Goal: Task Accomplishment & Management: Manage account settings

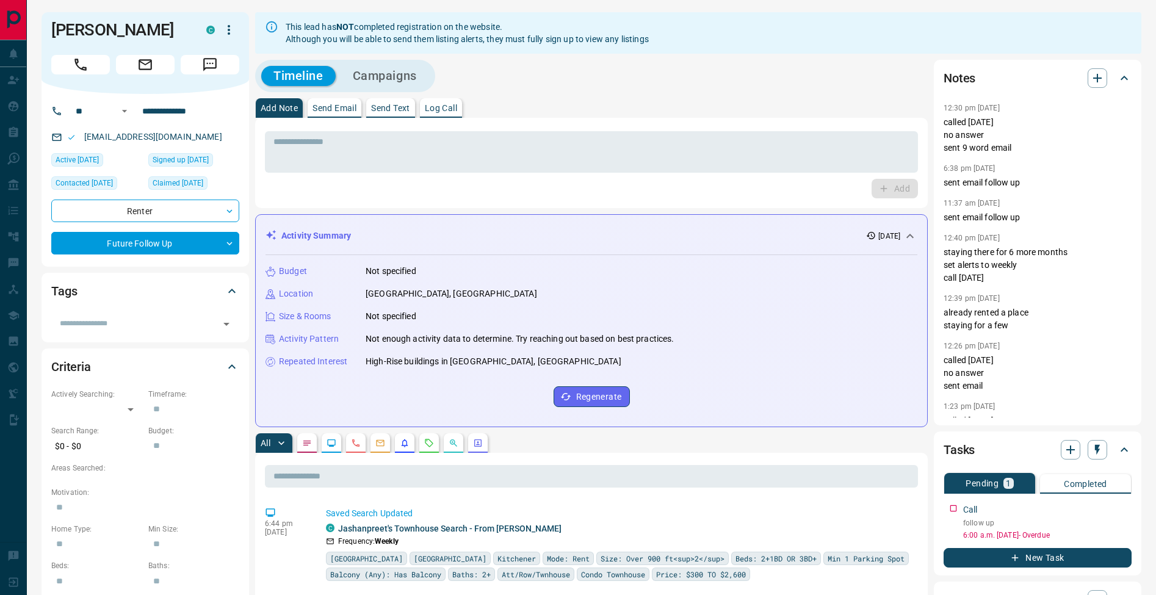
scroll to position [109, 0]
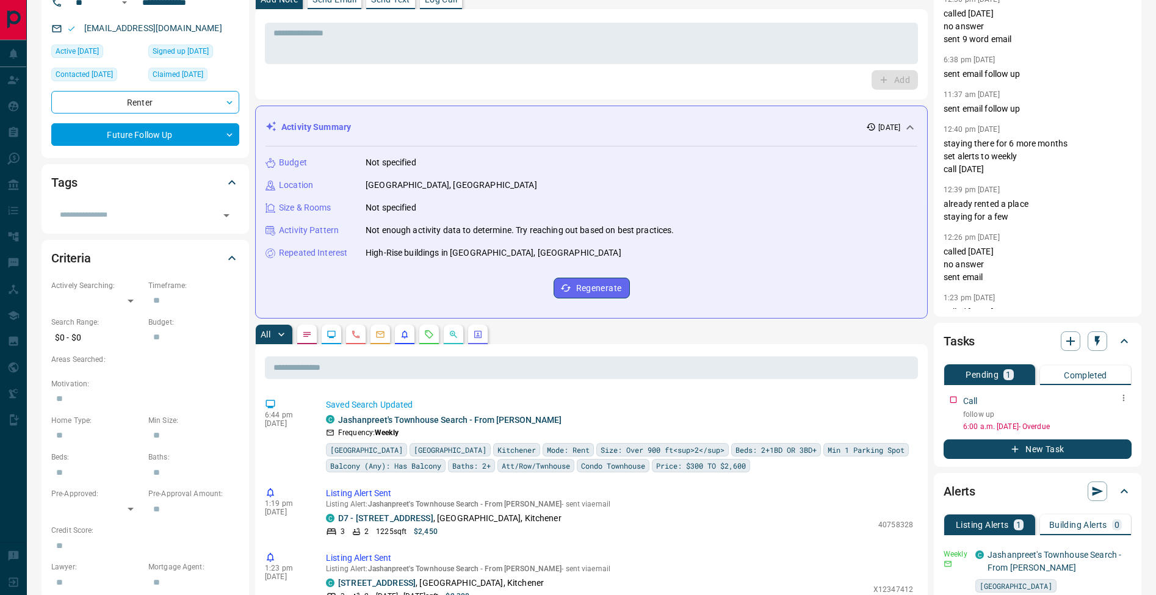
click at [1126, 396] on icon "button" at bounding box center [1124, 398] width 10 height 10
click at [1118, 416] on li "Edit" at bounding box center [1105, 421] width 54 height 18
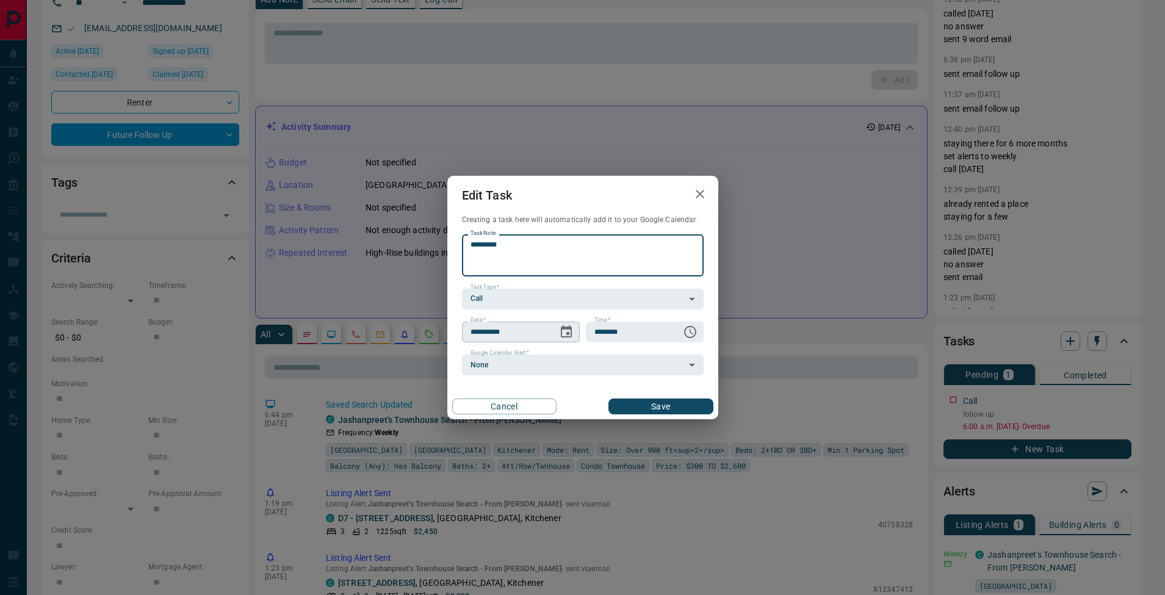
click at [570, 330] on icon "Choose date, selected date is Aug 14, 2025" at bounding box center [566, 332] width 15 height 15
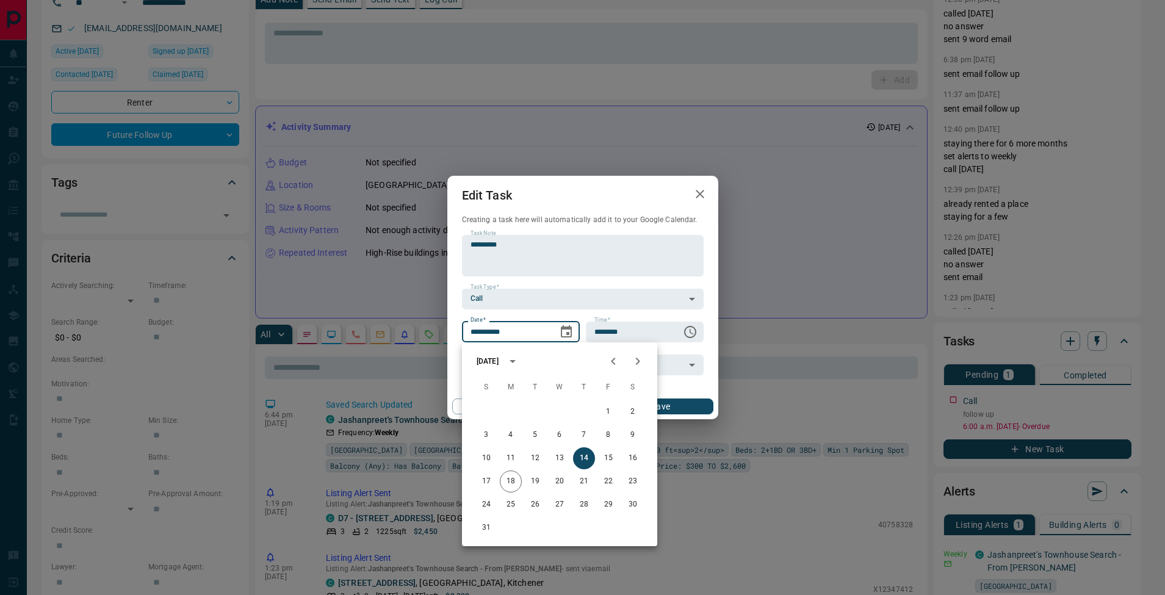
click at [646, 360] on button "Next month" at bounding box center [638, 361] width 24 height 24
click at [567, 435] on button "10" at bounding box center [560, 435] width 22 height 22
type input "**********"
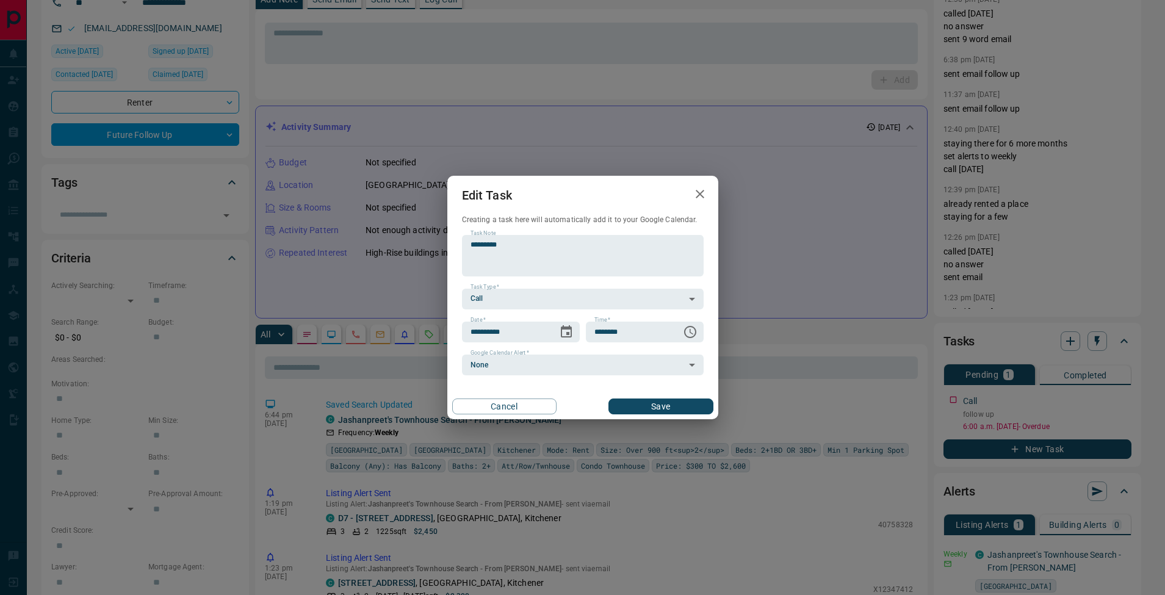
click at [697, 400] on button "Save" at bounding box center [661, 407] width 104 height 16
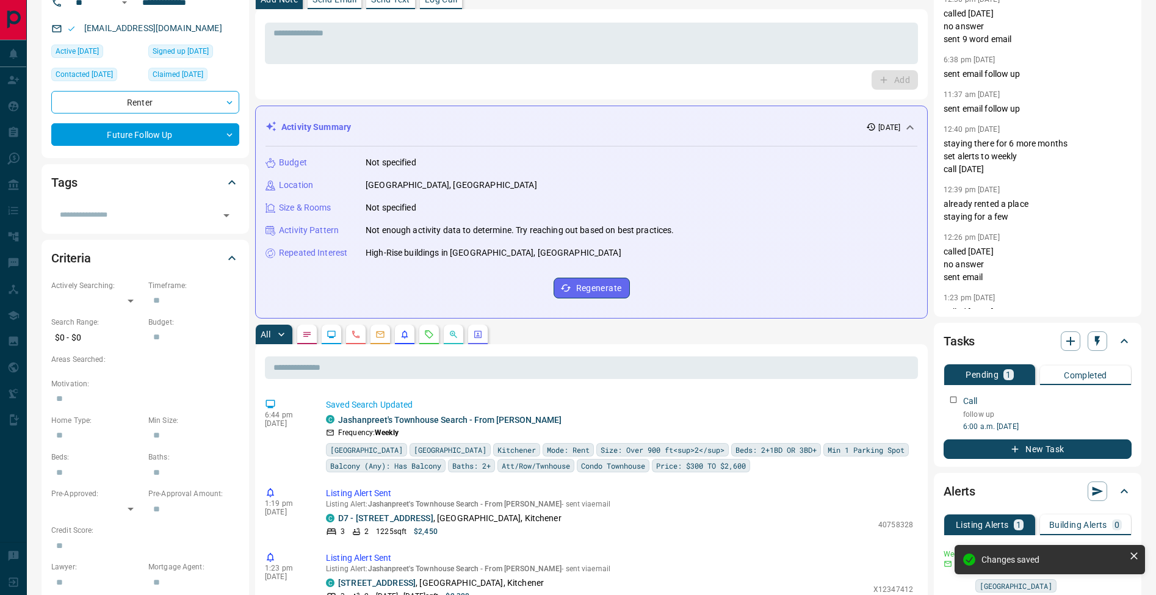
scroll to position [0, 0]
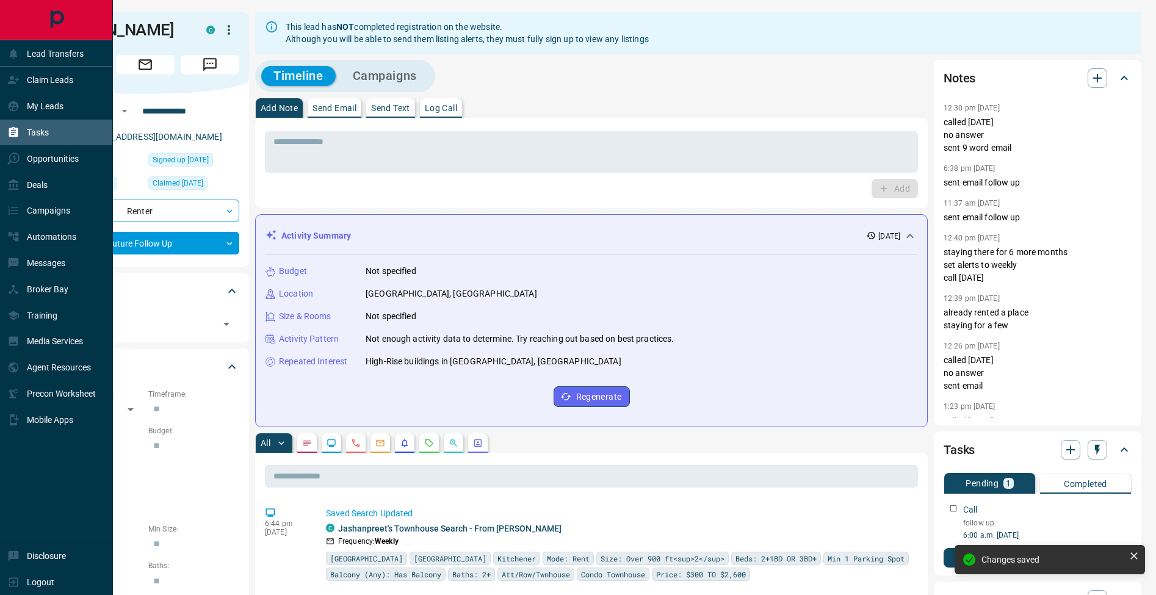
click at [20, 131] on div "Tasks" at bounding box center [28, 133] width 42 height 20
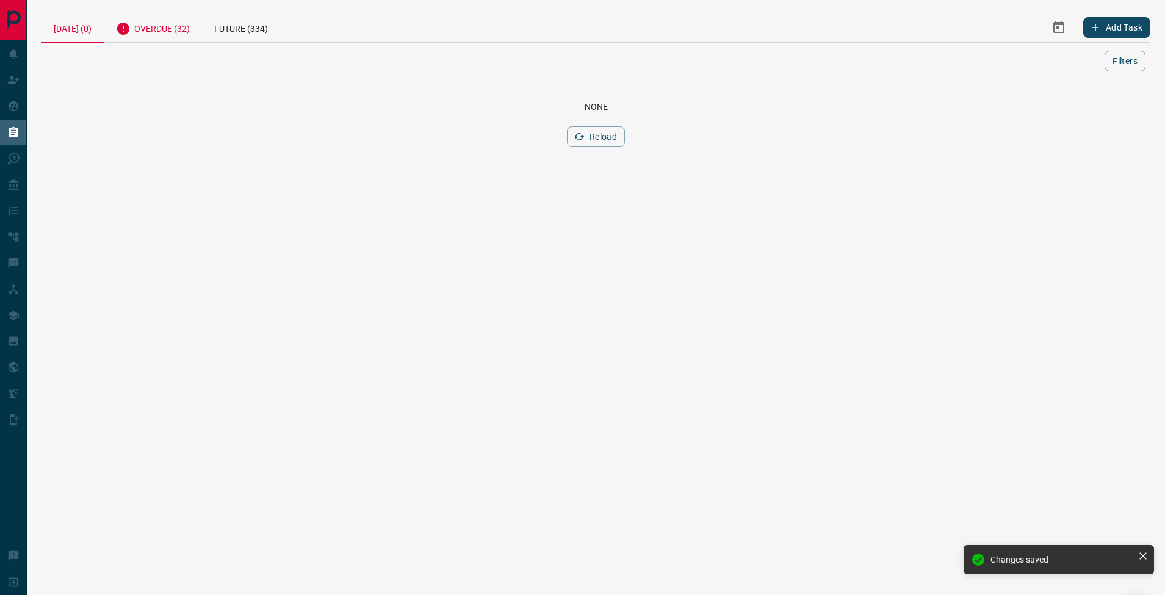
click at [164, 29] on div "Overdue (32)" at bounding box center [153, 27] width 98 height 30
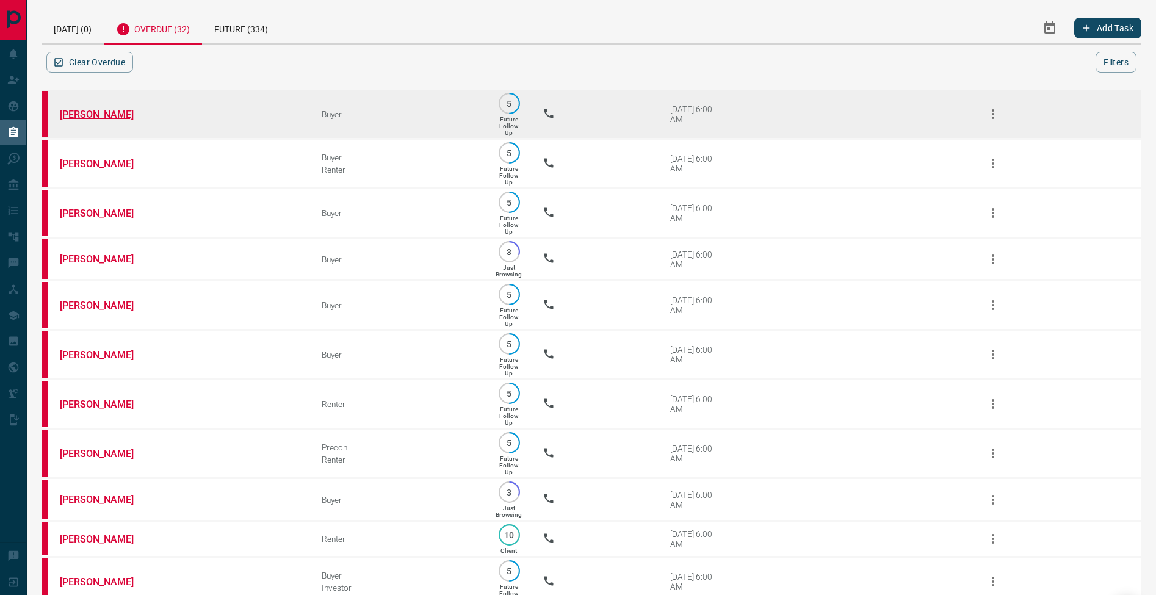
click at [118, 117] on link "[PERSON_NAME]" at bounding box center [106, 115] width 92 height 12
